Goal: Task Accomplishment & Management: Manage account settings

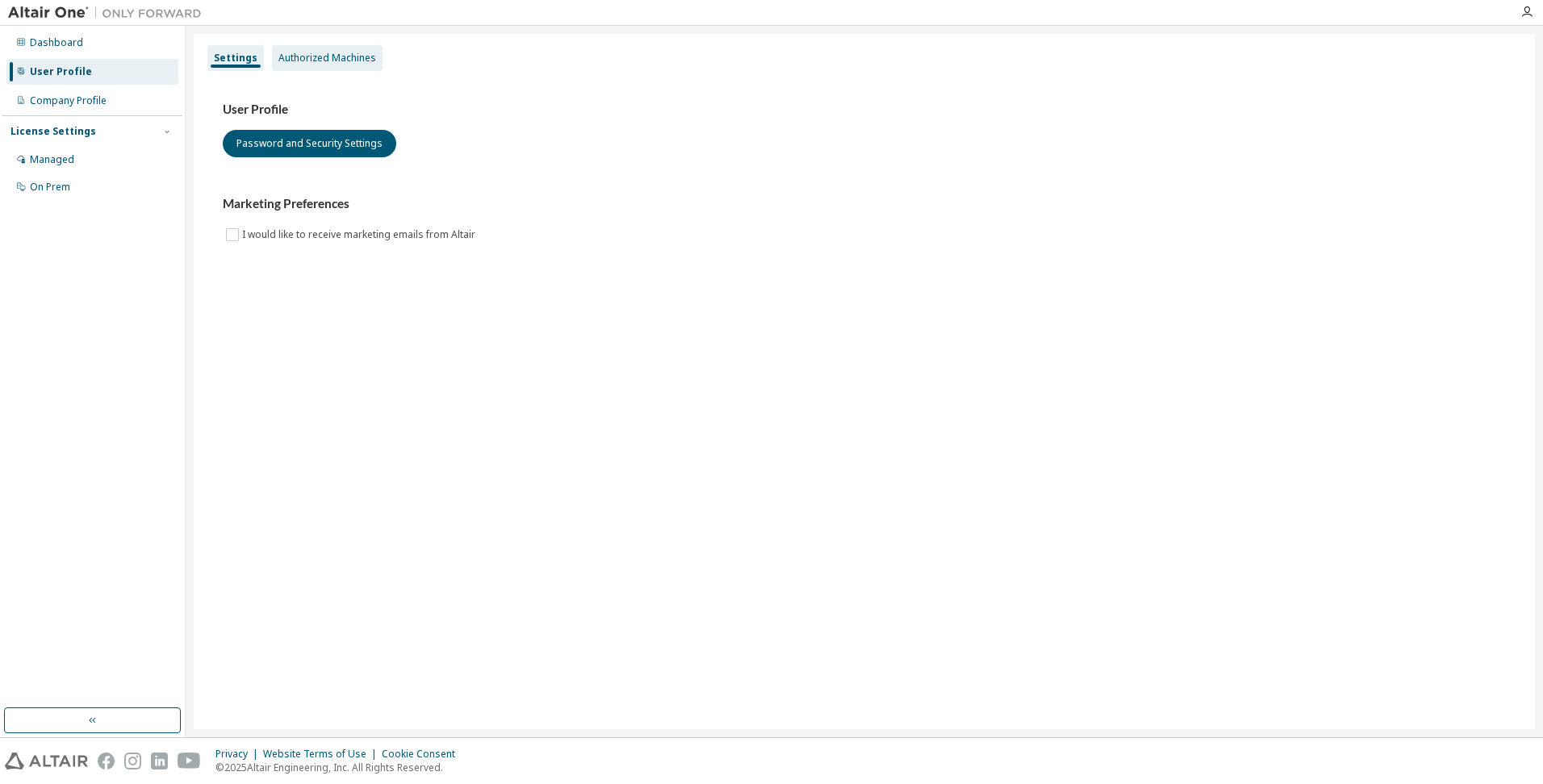
click at [352, 60] on div "Authorized Machines" at bounding box center [327, 58] width 97 height 13
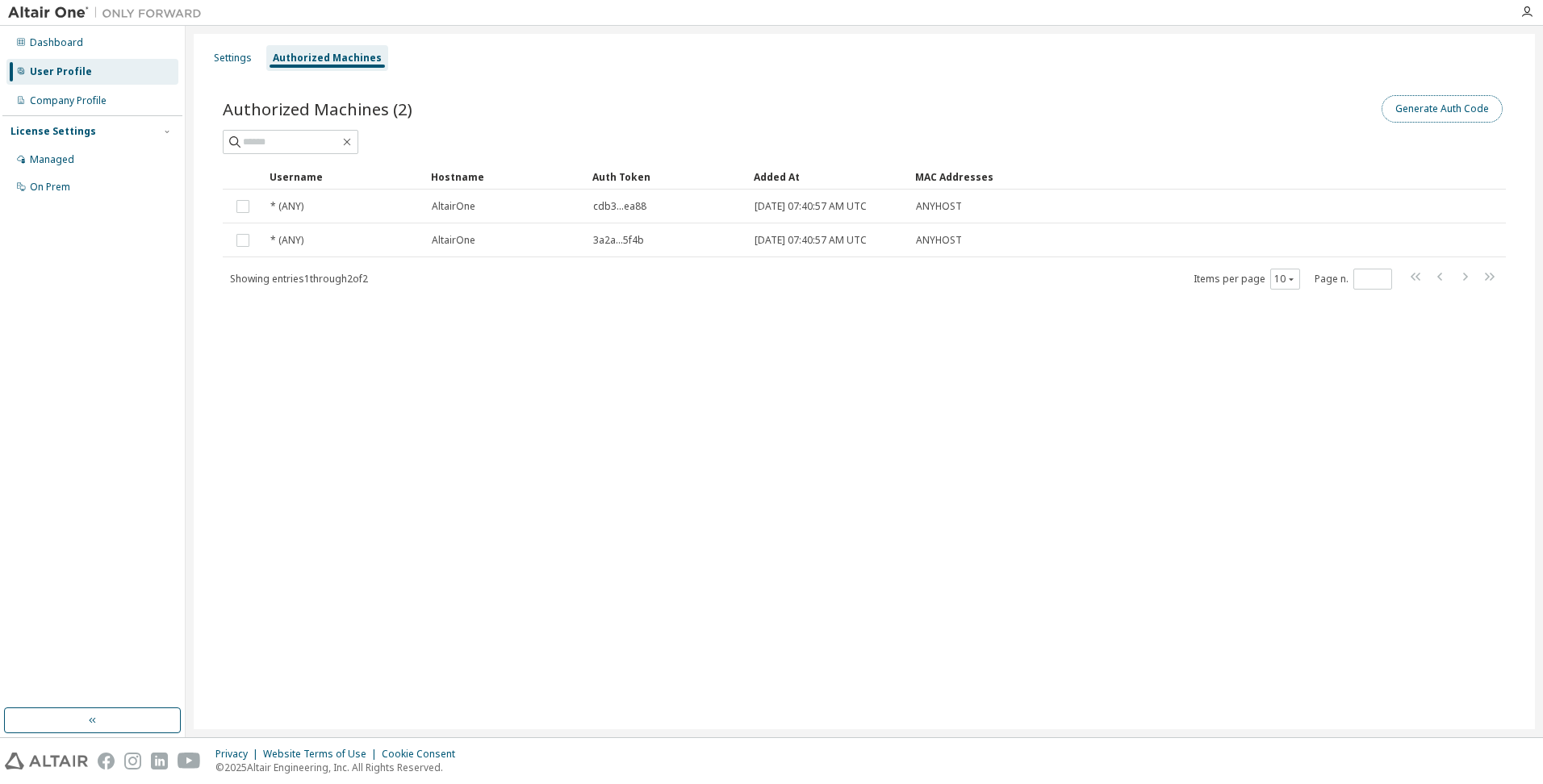
click at [1466, 113] on button "Generate Auth Code" at bounding box center [1441, 109] width 121 height 27
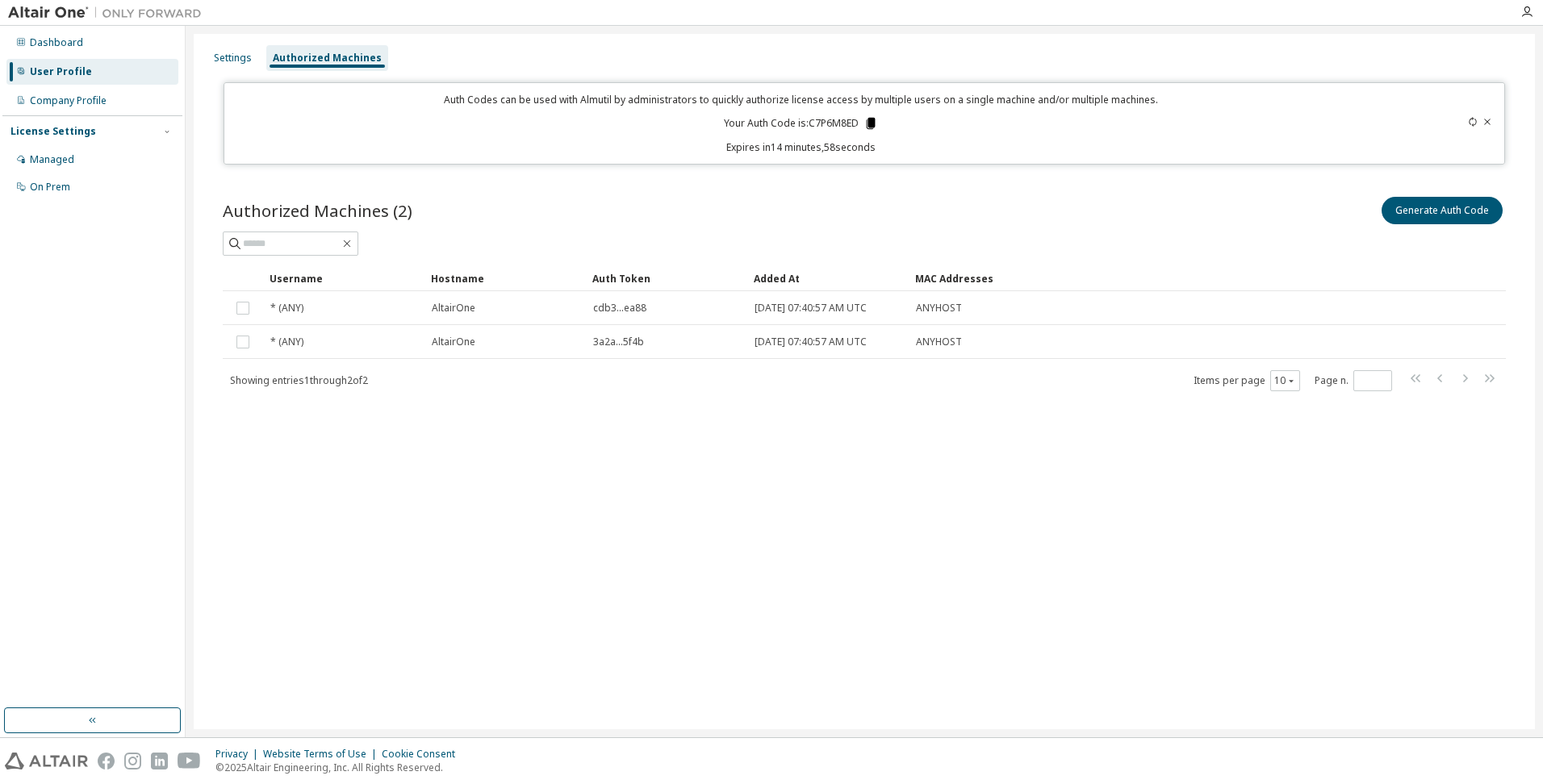
click at [874, 127] on icon at bounding box center [871, 123] width 9 height 12
click at [690, 487] on div "Settings Authorized Machines Auth Codes can be used with Almutil by administrat…" at bounding box center [863, 382] width 1340 height 696
